Goal: Entertainment & Leisure: Consume media (video, audio)

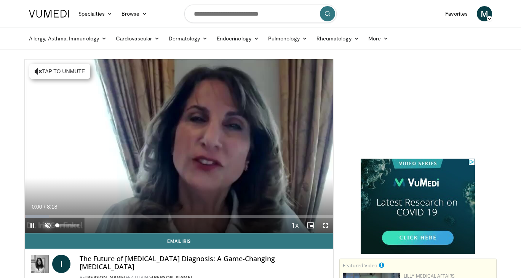
click at [46, 227] on span "Video Player" at bounding box center [47, 225] width 15 height 15
click at [309, 226] on span "Video Player" at bounding box center [310, 225] width 15 height 15
